Goal: Task Accomplishment & Management: Manage account settings

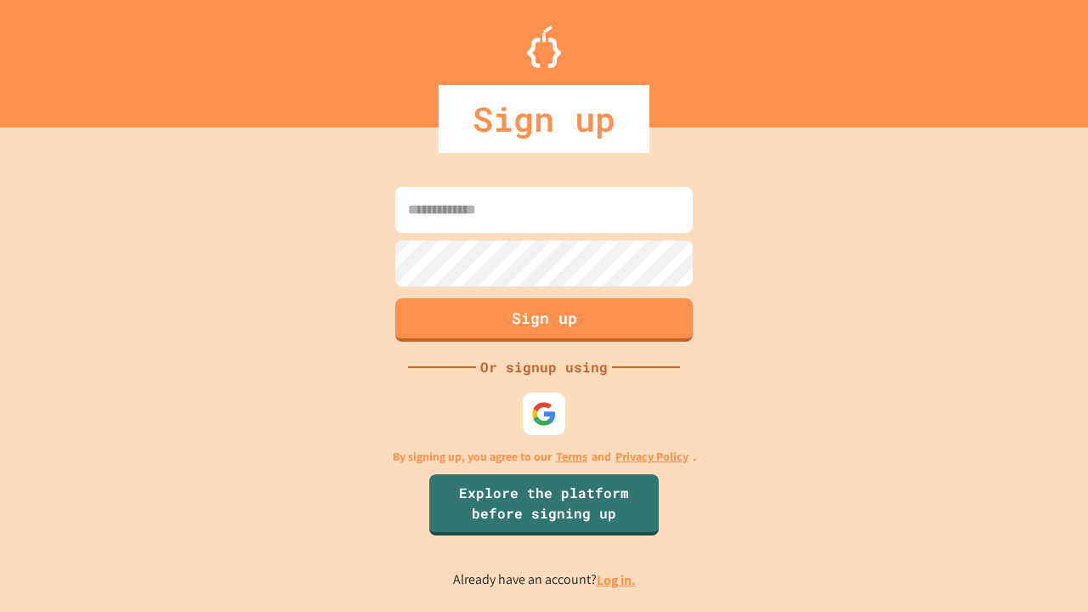
click at [617, 580] on link "Log in." at bounding box center [616, 580] width 39 height 18
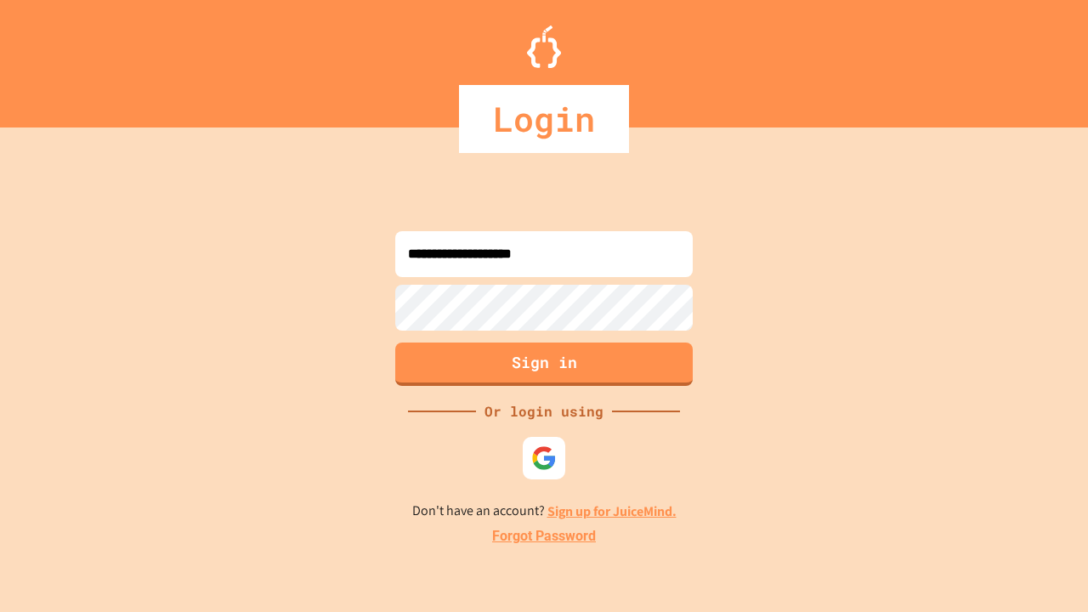
type input "**********"
